Goal: Register for event/course

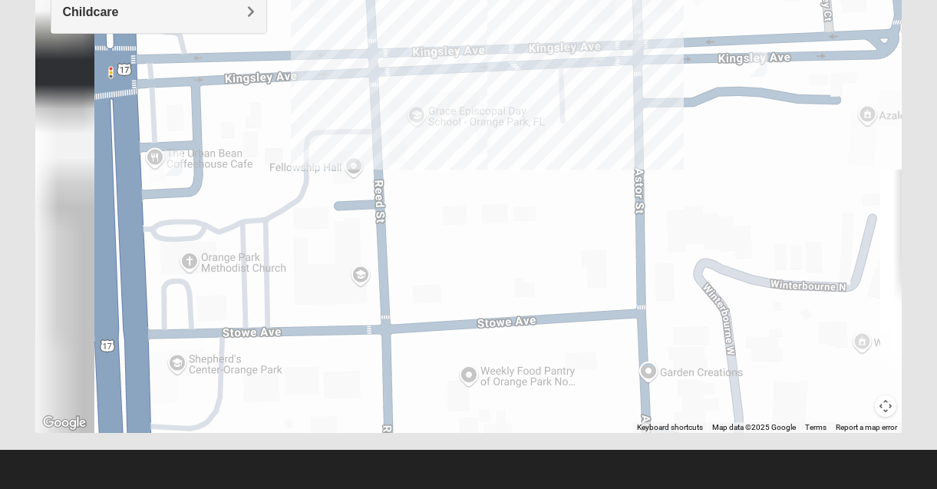
scroll to position [356, 0]
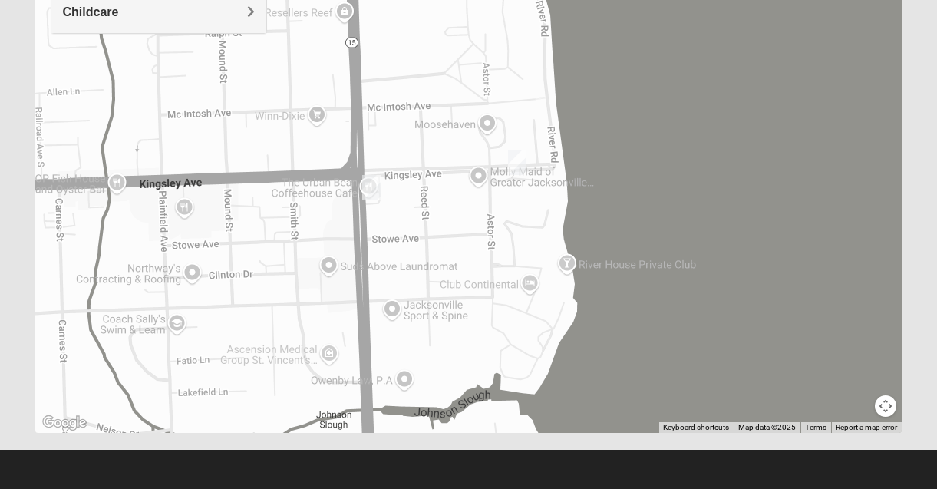
click at [375, 203] on div at bounding box center [468, 126] width 867 height 614
click at [374, 190] on img "Mens Duncan 32073" at bounding box center [371, 187] width 18 height 25
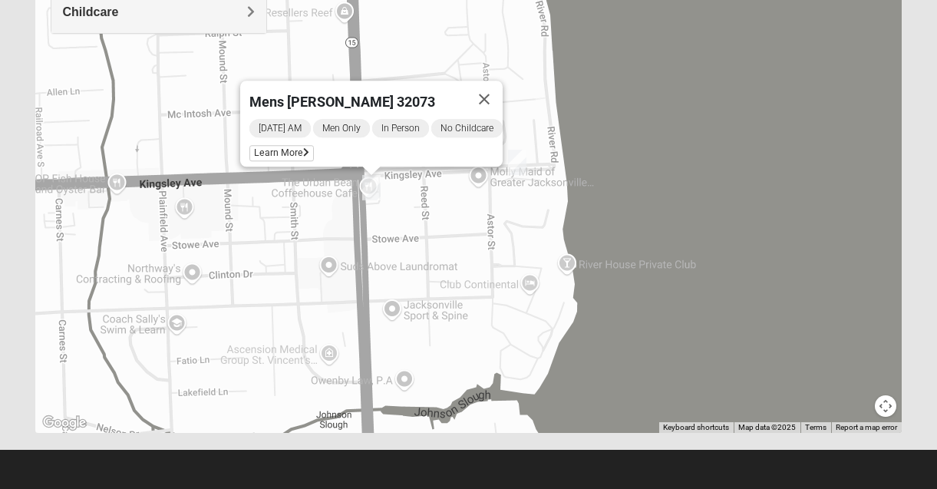
click at [520, 164] on img "Mens Dyszel 32073" at bounding box center [517, 162] width 18 height 25
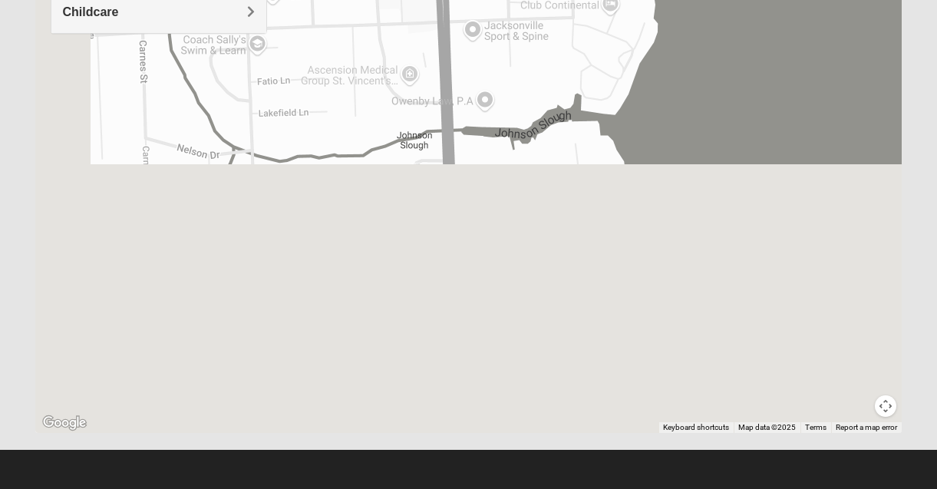
drag, startPoint x: 383, startPoint y: 284, endPoint x: 468, endPoint y: -8, distance: 304.4
click at [468, 0] on html "Log In Find A Group Error Show List Loading Groups" at bounding box center [468, 66] width 937 height 845
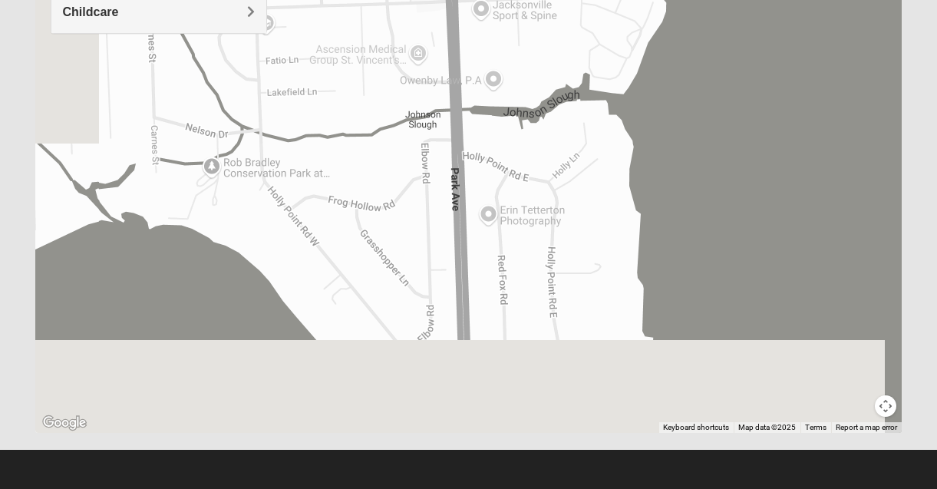
drag, startPoint x: 367, startPoint y: 71, endPoint x: 379, endPoint y: -15, distance: 87.4
click at [379, 0] on html "Log In Find A Group Error Show List Loading Groups" at bounding box center [468, 66] width 937 height 845
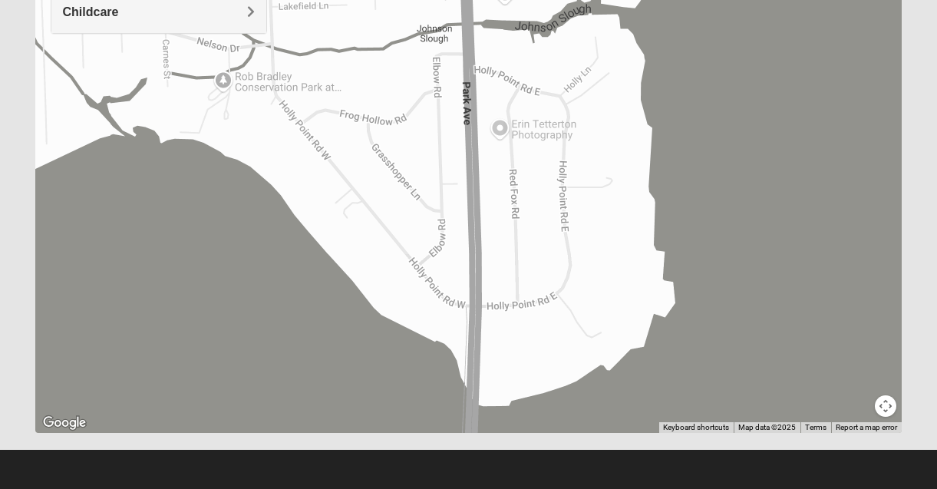
drag, startPoint x: 266, startPoint y: 214, endPoint x: 237, endPoint y: 296, distance: 87.1
click at [367, 0] on html "Log In Find A Group Error Show List Loading Groups" at bounding box center [468, 66] width 937 height 845
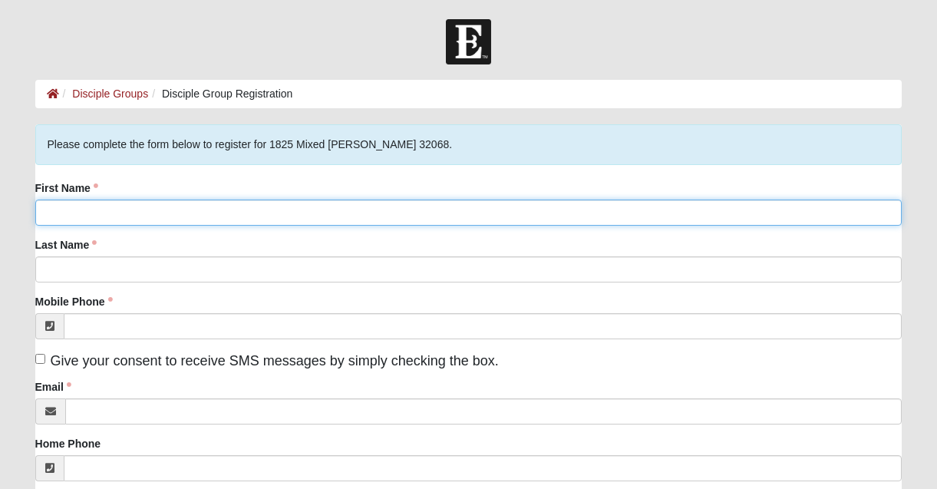
click at [232, 211] on input "First Name" at bounding box center [468, 212] width 867 height 26
type input "[PERSON_NAME]"
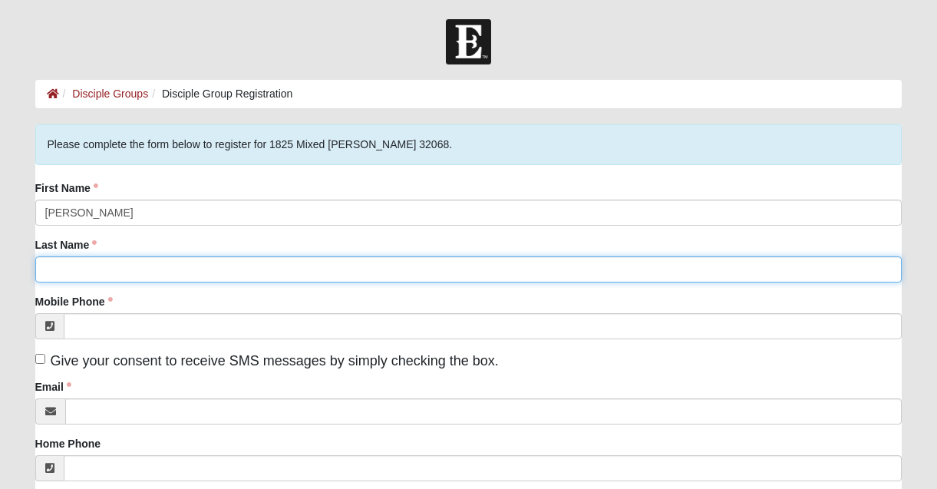
type input "[PERSON_NAME]"
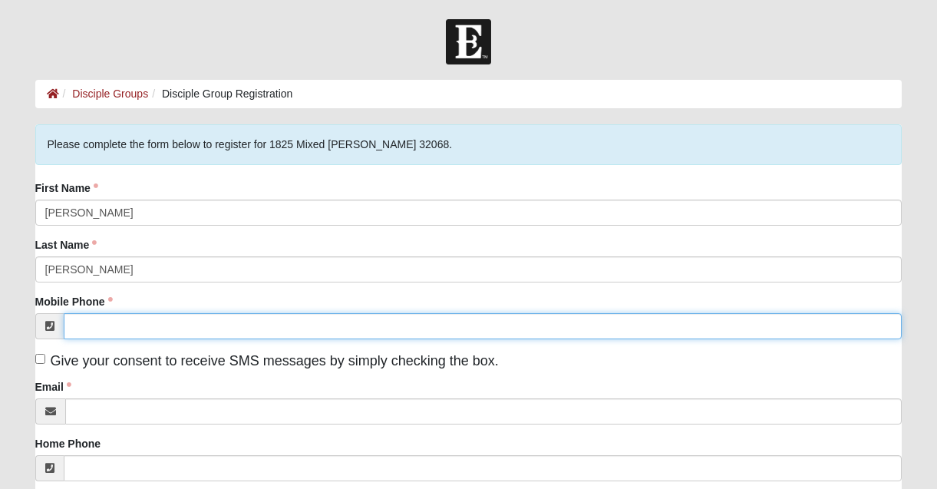
type input "[PHONE_NUMBER]"
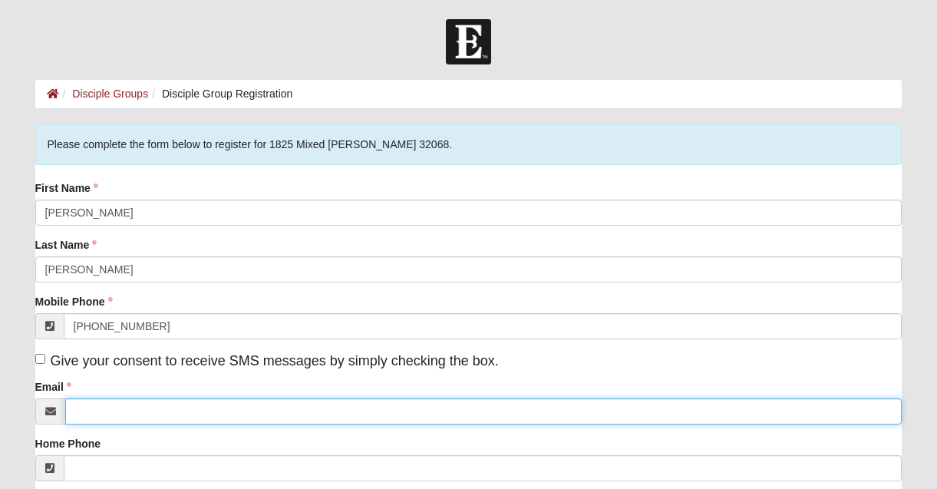
type input "[EMAIL_ADDRESS][DOMAIN_NAME]"
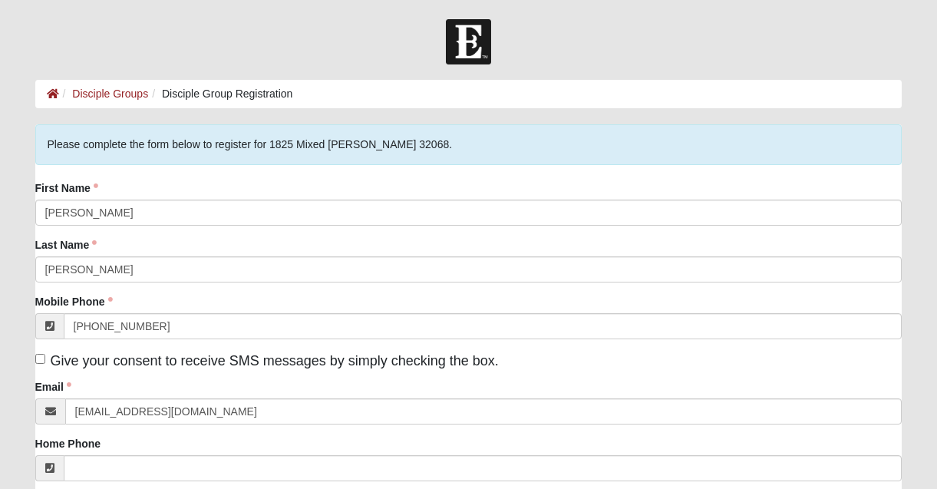
type input "[STREET_ADDRESS]"
type input "[GEOGRAPHIC_DATA]"
type input "32210-8427"
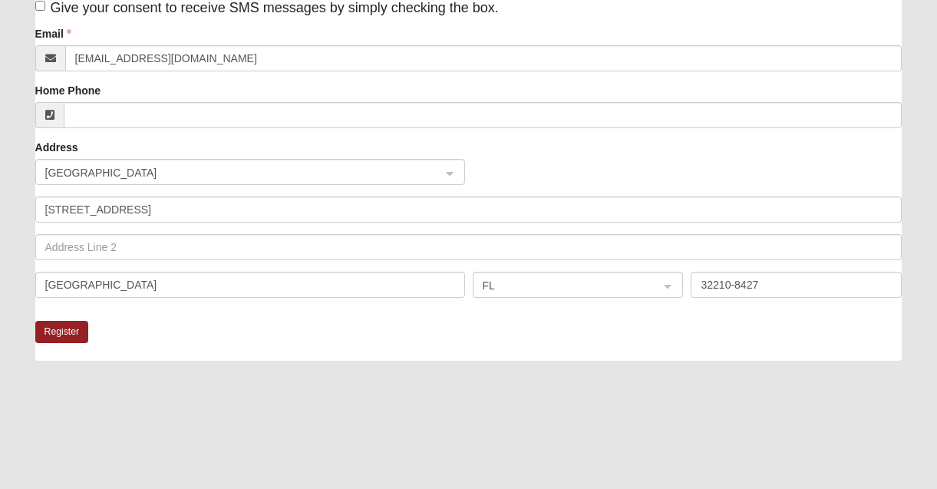
scroll to position [360, 0]
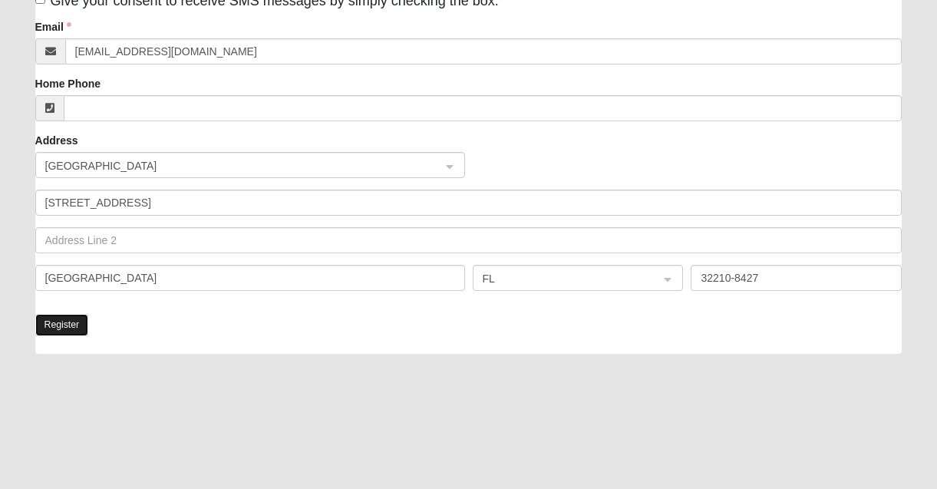
click at [77, 322] on button "Register" at bounding box center [62, 325] width 54 height 22
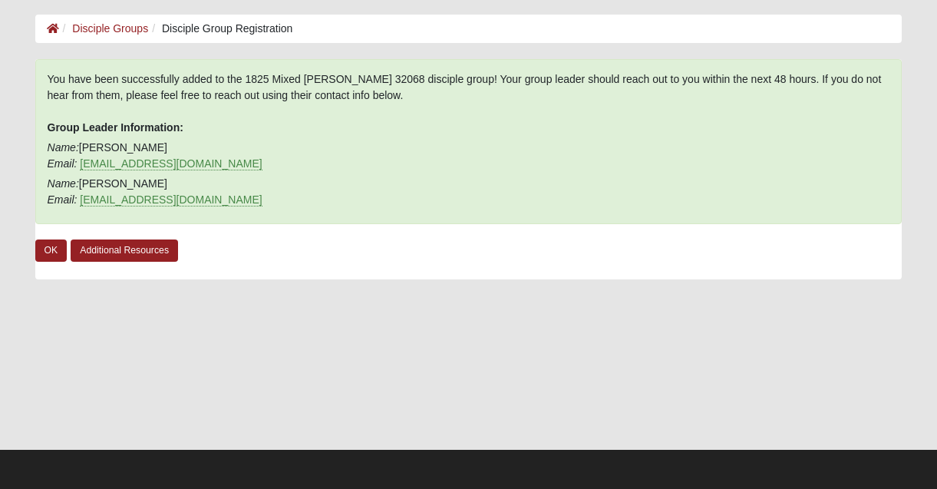
scroll to position [64, 0]
